Goal: Find specific page/section: Find specific page/section

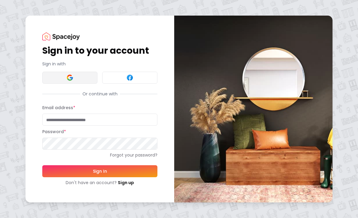
click at [51, 72] on button at bounding box center [69, 78] width 55 height 12
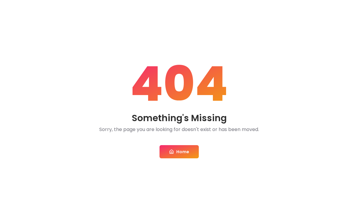
click at [171, 153] on icon at bounding box center [172, 152] width 4 height 4
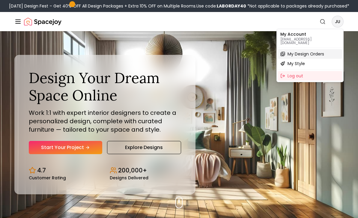
click at [318, 53] on div "My Design Orders" at bounding box center [310, 54] width 64 height 10
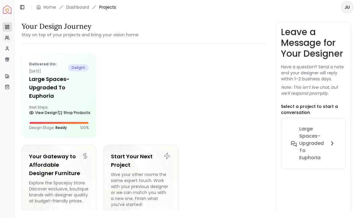
click at [4, 38] on link "My Referrals" at bounding box center [7, 38] width 10 height 10
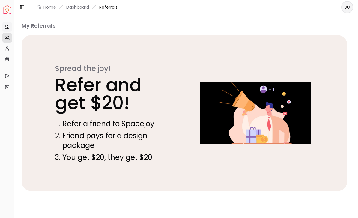
click at [7, 27] on rect at bounding box center [5, 26] width 1 height 2
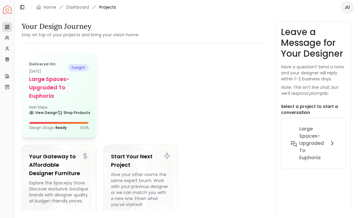
click at [44, 79] on h5 "Large Spaces- upgraded to Euphoria" at bounding box center [59, 87] width 60 height 25
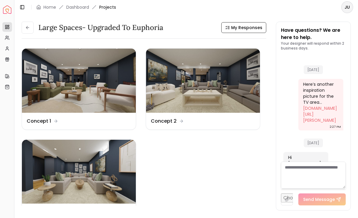
scroll to position [2962, 0]
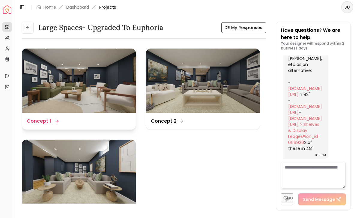
click at [48, 83] on img at bounding box center [79, 81] width 114 height 64
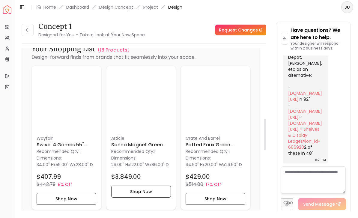
scroll to position [411, 0]
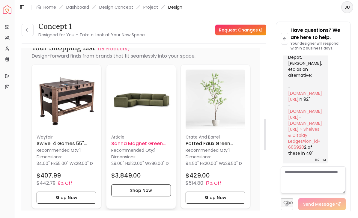
click at [134, 93] on img at bounding box center [141, 100] width 60 height 60
